Goal: Navigation & Orientation: Find specific page/section

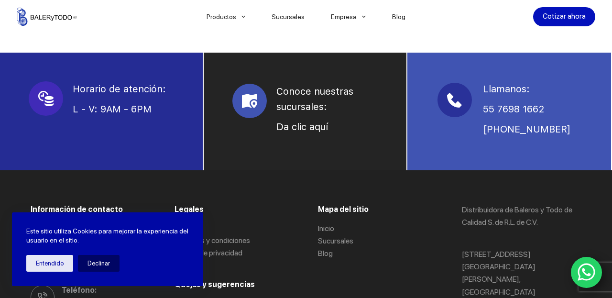
scroll to position [726, 0]
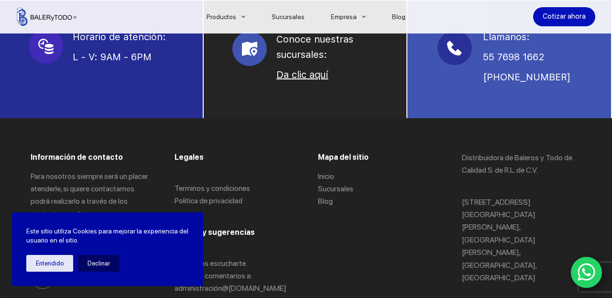
click at [303, 76] on link "Da clic aquí" at bounding box center [302, 74] width 52 height 11
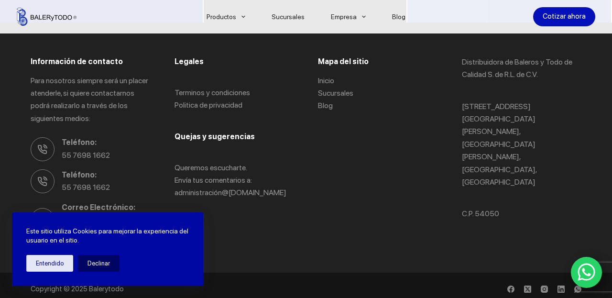
scroll to position [830, 0]
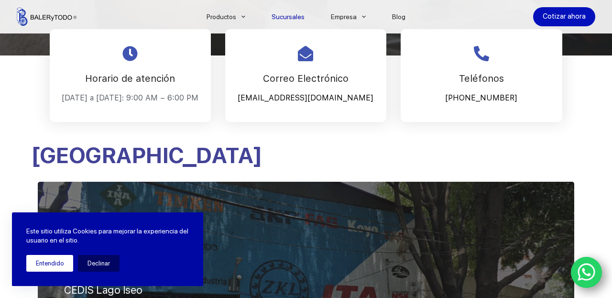
click at [52, 262] on button "Entendido" at bounding box center [49, 263] width 47 height 17
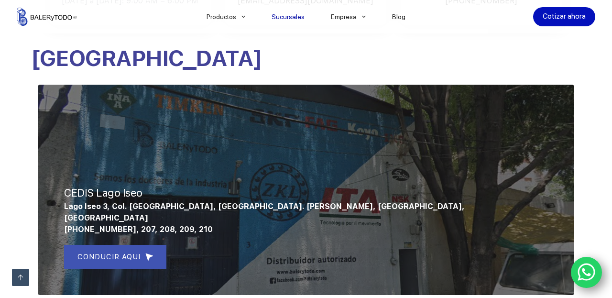
scroll to position [232, 0]
